Goal: Check status: Check status

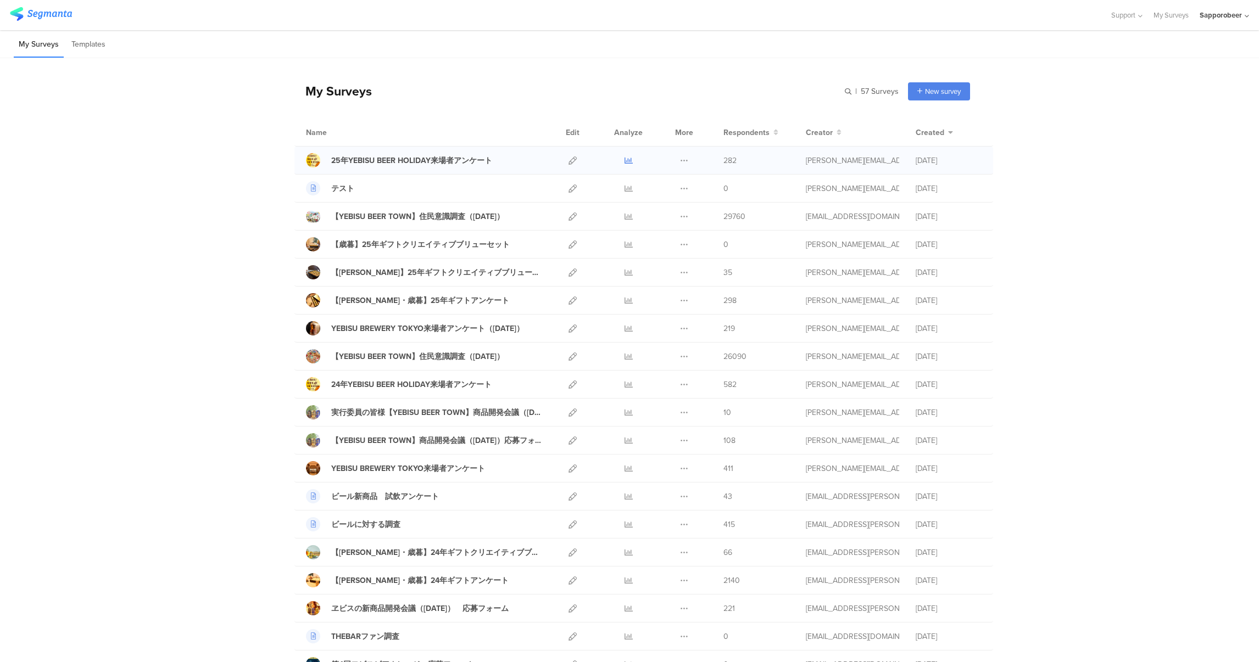
click at [625, 158] on icon at bounding box center [628, 161] width 8 height 8
